Goal: Information Seeking & Learning: Learn about a topic

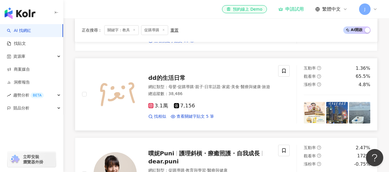
scroll to position [319, 0]
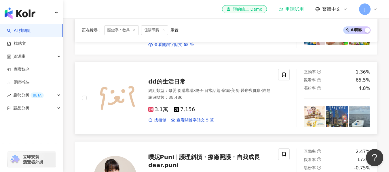
click at [178, 78] on span "dd的生活日常" at bounding box center [166, 81] width 37 height 7
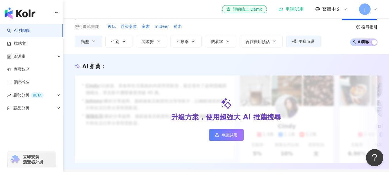
scroll to position [0, 0]
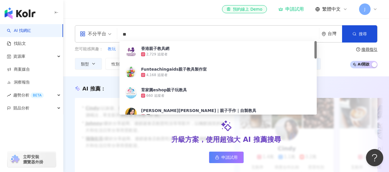
click at [148, 36] on input "**" at bounding box center [217, 34] width 197 height 11
type input "*"
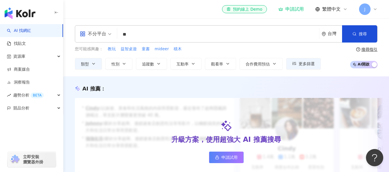
type input "*"
click at [129, 49] on span "益智桌遊" at bounding box center [128, 49] width 16 height 6
type input "****"
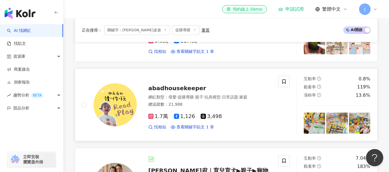
scroll to position [227, 0]
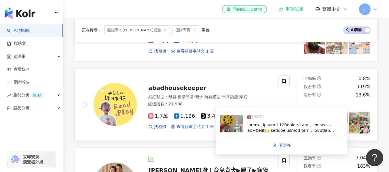
click at [203, 130] on span "查看關鍵字貼文 1 筆" at bounding box center [194, 127] width 37 height 6
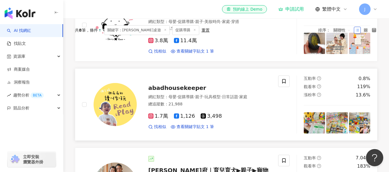
scroll to position [159, 0]
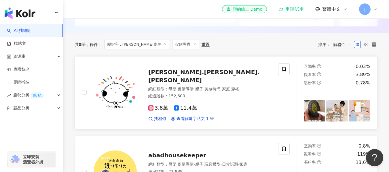
click at [153, 108] on icon at bounding box center [150, 108] width 5 height 5
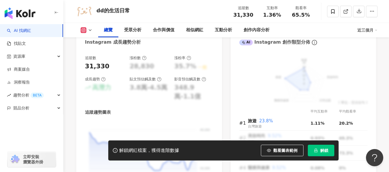
scroll to position [331, 0]
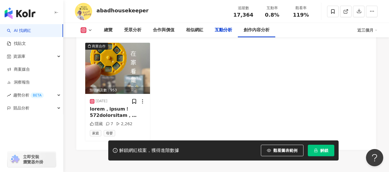
scroll to position [1422, 0]
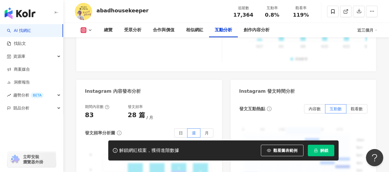
click at [203, 131] on label "月" at bounding box center [206, 133] width 13 height 9
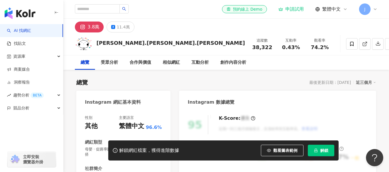
click at [144, 125] on div "性別 其他 主要語言 繁體中文 96.6% 網紅類型 母嬰 · 促購導購 · 親子 · 美妝時尚 · 家庭 · 穿搭 社群簡介 Doris.Ann 朵麗絲.安…" at bounding box center [123, 175] width 77 height 120
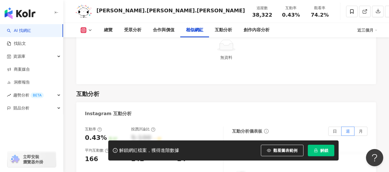
scroll to position [1085, 0]
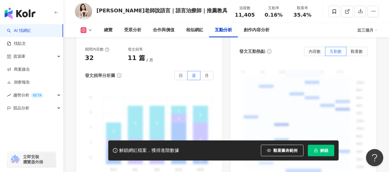
scroll to position [1481, 0]
click at [26, 45] on link "找貼文" at bounding box center [16, 44] width 19 height 6
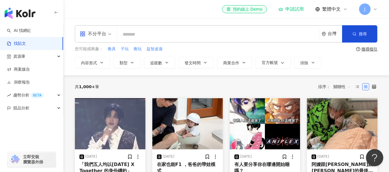
click at [138, 36] on input "search" at bounding box center [217, 34] width 197 height 12
click at [103, 62] on icon "button" at bounding box center [101, 62] width 5 height 5
click at [125, 59] on button "類型" at bounding box center [126, 63] width 27 height 12
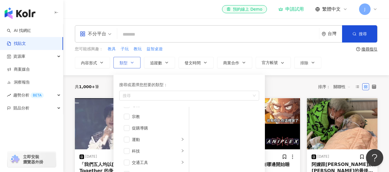
scroll to position [199, 0]
click at [140, 121] on div "促購導購" at bounding box center [158, 121] width 52 height 6
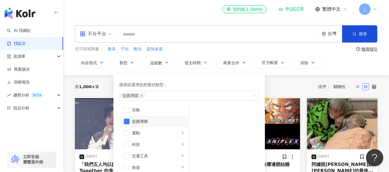
click at [102, 74] on div "不分平台 台灣 搜尋 您可能感興趣： 教具 子玩 教玩 益智桌遊 搜尋指引 內容形式 類型 搜尋或選擇您想要的類型： 促購導購 藝術與娛樂 美妝時尚 氣候和環…" at bounding box center [225, 46] width 325 height 57
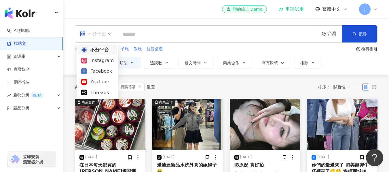
click at [103, 36] on div "不分平台" at bounding box center [93, 33] width 26 height 9
click at [100, 62] on div "Instagram" at bounding box center [97, 60] width 32 height 7
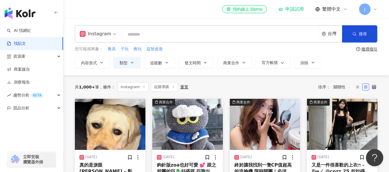
click at [139, 30] on input "search" at bounding box center [220, 34] width 192 height 12
type input "*"
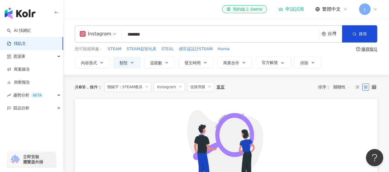
click at [161, 33] on input "*******" at bounding box center [220, 34] width 192 height 12
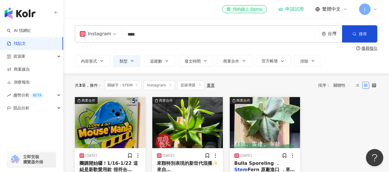
click at [145, 36] on input "****" at bounding box center [220, 34] width 192 height 12
type input "*"
type input "**"
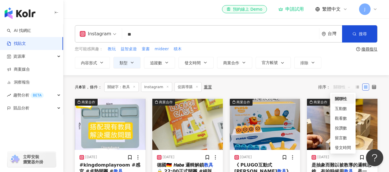
click at [337, 88] on span "關聯性" at bounding box center [341, 87] width 17 height 9
click at [342, 108] on div "互動數" at bounding box center [342, 109] width 16 height 6
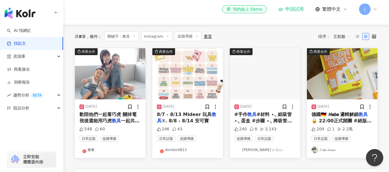
scroll to position [51, 0]
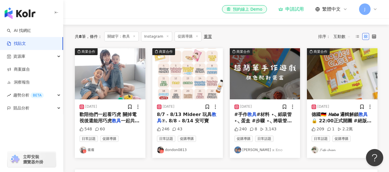
click at [177, 150] on link "dondon0813" at bounding box center [187, 150] width 61 height 7
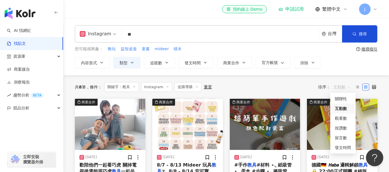
click at [340, 88] on span "互動數" at bounding box center [341, 87] width 17 height 9
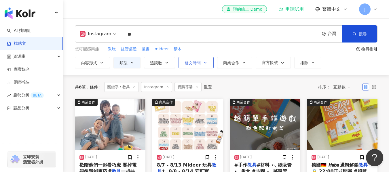
click at [194, 63] on span "發文時間" at bounding box center [192, 63] width 16 height 5
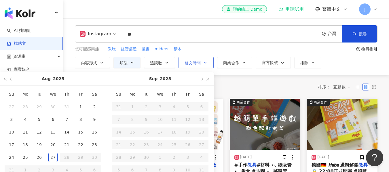
click at [194, 63] on span "發文時間" at bounding box center [192, 63] width 16 height 5
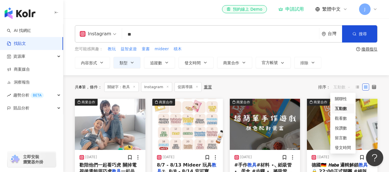
click at [342, 87] on span "互動數" at bounding box center [341, 87] width 17 height 9
click at [344, 131] on div "按讚數" at bounding box center [342, 128] width 23 height 10
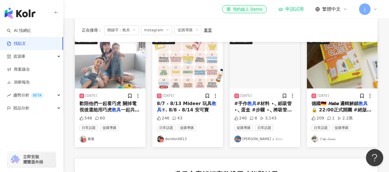
scroll to position [61, 0]
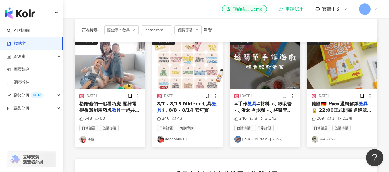
click at [333, 140] on link "𝓕𝓮𝓯𝓮 𝓬𝓱𝓲𝓮𝓷" at bounding box center [341, 139] width 61 height 7
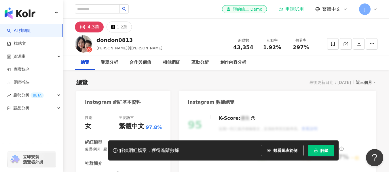
click at [198, 137] on div "95 K-Score : 優良 近期一到三個月積極發文，且漲粉率與互動率高。 查看說明 追蹤數 43,354 互動率 1.92% 良好 觀看率 297% 不佳…" at bounding box center [277, 174] width 197 height 129
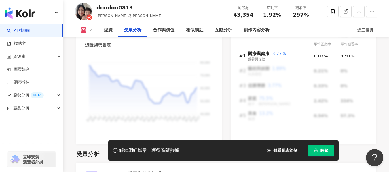
scroll to position [530, 0]
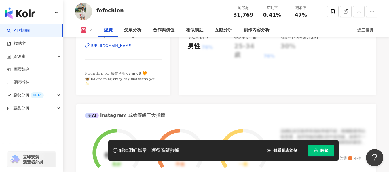
scroll to position [123, 0]
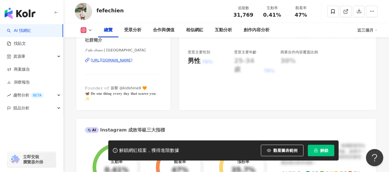
click at [116, 61] on div "[URL][DOMAIN_NAME]" at bounding box center [112, 60] width 42 height 5
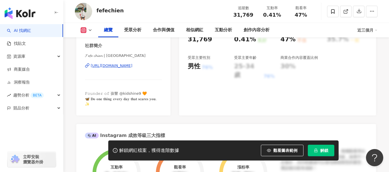
click at [110, 95] on span "𝙵𝚘𝚞𝚗𝚍𝚎𝚛 𝚘𝚏 孩響 @kidshine9⁣ 🧡 🦋 𝐃𝐨 𝐨𝐧𝐞 𝐭𝐡𝐢𝐧𝐠 𝐞𝐯𝐞𝐫𝐲 𝐝𝐚𝐲 𝐭𝐡𝐚𝐭 𝐬𝐜𝐚𝐫𝐞𝐬 𝐲𝐨𝐮. ✨" at bounding box center [121, 98] width 72 height 15
click at [108, 95] on span "𝙵𝚘𝚞𝚗𝚍𝚎𝚛 𝚘𝚏 孩響 @kidshine9⁣ 🧡 🦋 𝐃𝐨 𝐨𝐧𝐞 𝐭𝐡𝐢𝐧𝐠 𝐞𝐯𝐞𝐫𝐲 𝐝𝐚𝐲 𝐭𝐡𝐚𝐭 𝐬𝐜𝐚𝐫𝐞𝐬 𝐲𝐨𝐮. ✨" at bounding box center [121, 98] width 72 height 15
drag, startPoint x: 108, startPoint y: 95, endPoint x: 113, endPoint y: 94, distance: 4.9
click at [113, 94] on span "𝙵𝚘𝚞𝚗𝚍𝚎𝚛 𝚘𝚏 孩響 @kidshine9⁣ 🧡 🦋 𝐃𝐨 𝐨𝐧𝐞 𝐭𝐡𝐢𝐧𝐠 𝐞𝐯𝐞𝐫𝐲 𝐝𝐚𝐲 𝐭𝐡𝐚𝐭 𝐬𝐜𝐚𝐫𝐞𝐬 𝐲𝐨𝐮. ✨" at bounding box center [121, 98] width 72 height 15
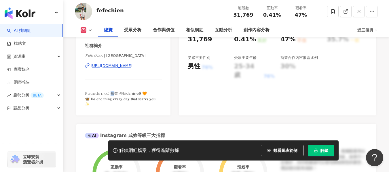
click at [113, 94] on span "𝙵𝚘𝚞𝚗𝚍𝚎𝚛 𝚘𝚏 孩響 @kidshine9⁣ 🧡 🦋 𝐃𝐨 𝐨𝐧𝐞 𝐭𝐡𝐢𝐧𝐠 𝐞𝐯𝐞𝐫𝐲 𝐝𝐚𝐲 𝐭𝐡𝐚𝐭 𝐬𝐜𝐚𝐫𝐞𝐬 𝐲𝐨𝐮. ✨" at bounding box center [121, 98] width 72 height 15
drag, startPoint x: 107, startPoint y: 93, endPoint x: 112, endPoint y: 93, distance: 4.9
click at [112, 93] on span "𝙵𝚘𝚞𝚗𝚍𝚎𝚛 𝚘𝚏 孩響 @kidshine9⁣ 🧡 🦋 𝐃𝐨 𝐨𝐧𝐞 𝐭𝐡𝐢𝐧𝐠 𝐞𝐯𝐞𝐫𝐲 𝐝𝐚𝐲 𝐭𝐡𝐚𝐭 𝐬𝐜𝐚𝐫𝐞𝐬 𝐲𝐨𝐮. ✨" at bounding box center [121, 98] width 72 height 15
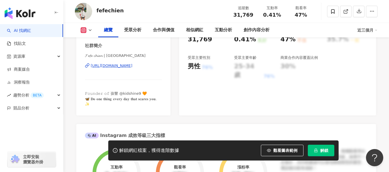
click at [114, 95] on span "𝙵𝚘𝚞𝚗𝚍𝚎𝚛 𝚘𝚏 孩響 @kidshine9⁣ 🧡 🦋 𝐃𝐨 𝐨𝐧𝐞 𝐭𝐡𝐢𝐧𝐠 𝐞𝐯𝐞𝐫𝐲 𝐝𝐚𝐲 𝐭𝐡𝐚𝐭 𝐬𝐜𝐚𝐫𝐞𝐬 𝐲𝐨𝐮. ✨" at bounding box center [121, 98] width 72 height 15
drag, startPoint x: 114, startPoint y: 95, endPoint x: 106, endPoint y: 94, distance: 7.5
click at [106, 94] on span "𝙵𝚘𝚞𝚗𝚍𝚎𝚛 𝚘𝚏 孩響 @kidshine9⁣ 🧡 🦋 𝐃𝐨 𝐨𝐧𝐞 𝐭𝐡𝐢𝐧𝐠 𝐞𝐯𝐞𝐫𝐲 𝐝𝐚𝐲 𝐭𝐡𝐚𝐭 𝐬𝐜𝐚𝐫𝐞𝐬 𝐲𝐨𝐮. ✨" at bounding box center [121, 98] width 72 height 15
copy span "hin"
